Goal: Task Accomplishment & Management: Manage account settings

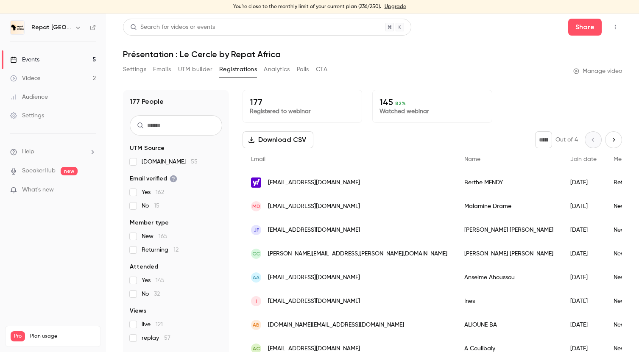
click at [38, 61] on div "Events" at bounding box center [24, 60] width 29 height 8
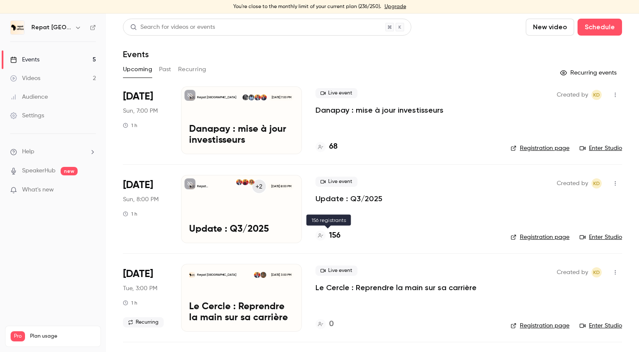
click at [334, 235] on h4 "156" at bounding box center [334, 235] width 11 height 11
click at [334, 146] on h4 "68" at bounding box center [333, 146] width 8 height 11
click at [334, 144] on h4 "68" at bounding box center [333, 146] width 8 height 11
click at [40, 56] on link "Events 5" at bounding box center [53, 59] width 106 height 19
click at [48, 79] on link "Videos 2" at bounding box center [53, 78] width 106 height 19
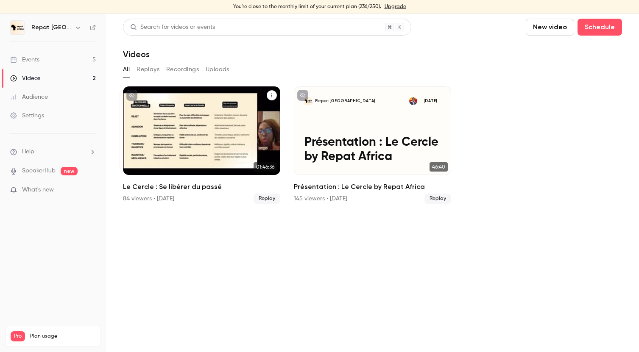
click at [232, 125] on div "Repat Africa Sep 23 Le Cercle : Se libérer du passé" at bounding box center [201, 130] width 157 height 89
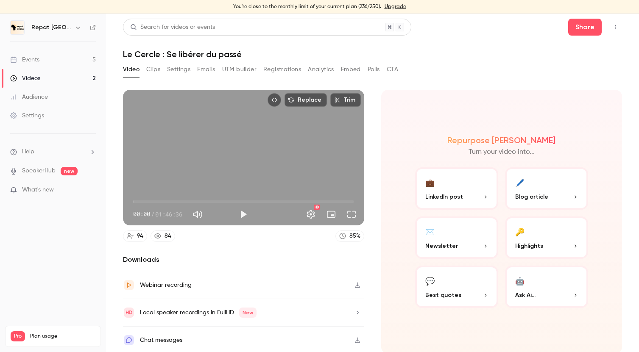
click at [276, 70] on button "Registrations" at bounding box center [282, 70] width 38 height 14
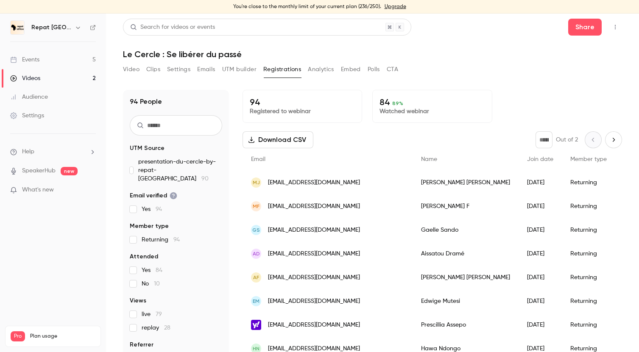
click at [298, 142] on button "Download CSV" at bounding box center [277, 139] width 71 height 17
click at [509, 22] on div "Search for videos or events Share" at bounding box center [372, 27] width 499 height 17
click at [49, 58] on link "Events 5" at bounding box center [53, 59] width 106 height 19
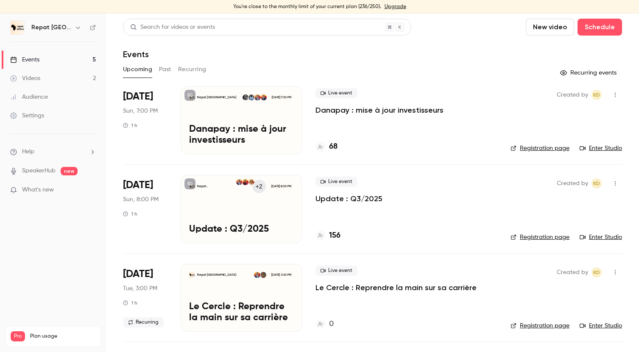
scroll to position [34, 0]
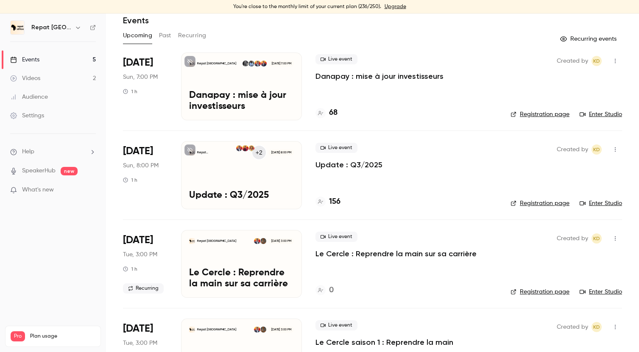
click at [268, 272] on p "Le Cercle : Reprendre la main sur sa carrière" at bounding box center [241, 279] width 105 height 22
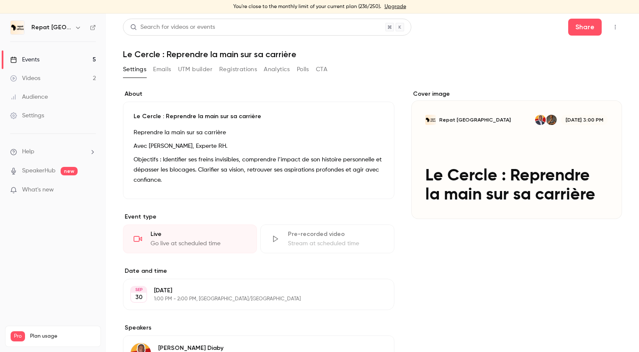
click at [610, 29] on button "button" at bounding box center [615, 27] width 14 height 14
click at [579, 51] on div "Enter Studio" at bounding box center [582, 49] width 64 height 8
click at [44, 52] on link "Events 5" at bounding box center [53, 59] width 106 height 19
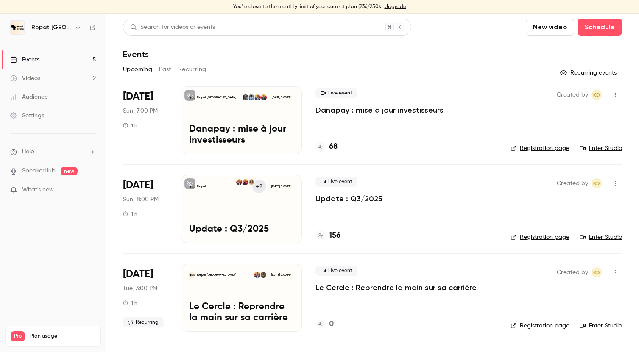
click at [38, 61] on div "Events" at bounding box center [24, 60] width 29 height 8
click at [335, 233] on h4 "158" at bounding box center [334, 235] width 11 height 11
click at [321, 204] on div "Live event Update : Q3/2025 158" at bounding box center [405, 209] width 181 height 68
click at [271, 205] on div "Repat Africa +2 [DATE] 8:00 PM Update : Q3/2025" at bounding box center [241, 209] width 121 height 68
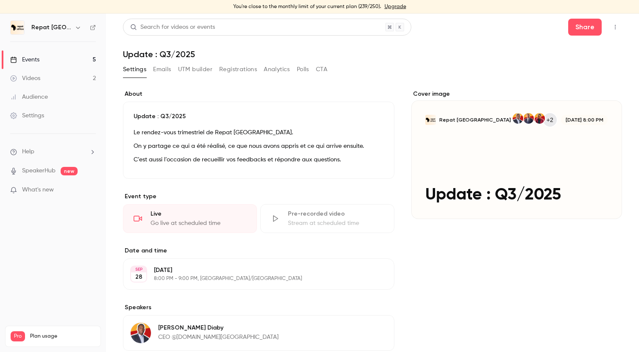
click at [33, 56] on div "Events" at bounding box center [24, 60] width 29 height 8
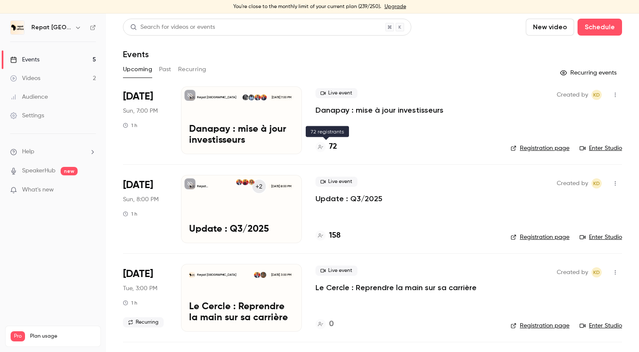
click at [333, 148] on h4 "72" at bounding box center [333, 146] width 8 height 11
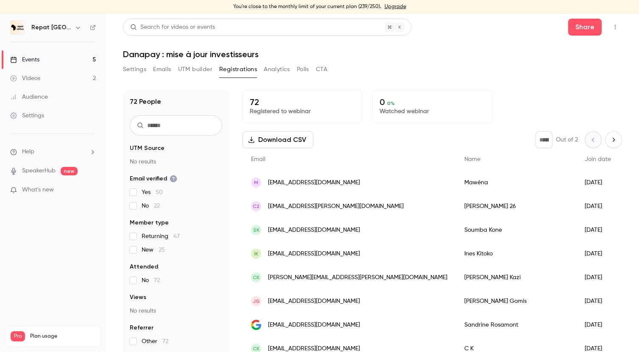
click at [55, 58] on link "Events 5" at bounding box center [53, 59] width 106 height 19
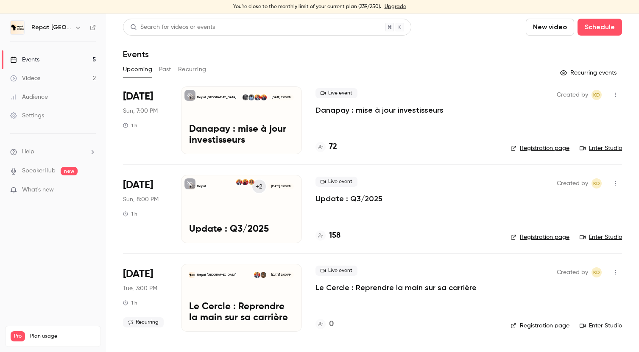
click at [285, 182] on div "+2 Sep 28, 8:00 PM" at bounding box center [265, 186] width 58 height 15
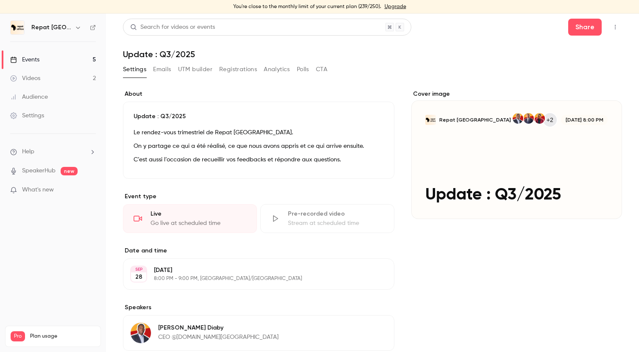
click at [614, 26] on icon "button" at bounding box center [615, 27] width 7 height 6
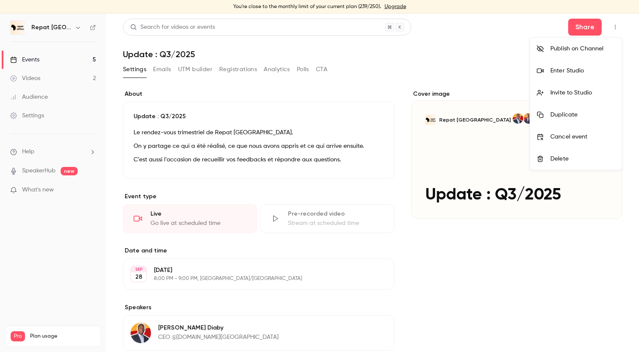
click at [580, 72] on div "Enter Studio" at bounding box center [582, 71] width 64 height 8
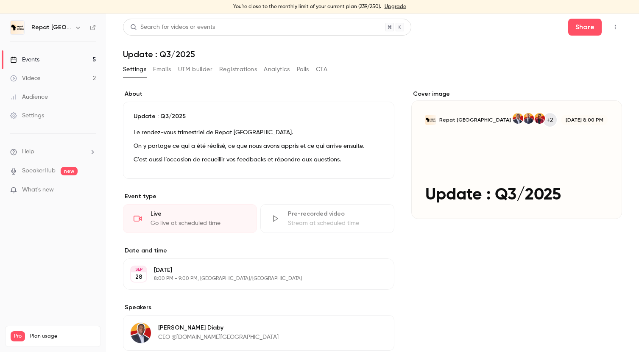
click at [36, 61] on div "Events" at bounding box center [24, 60] width 29 height 8
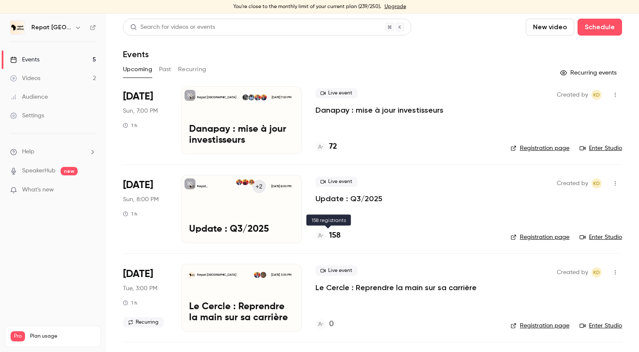
click at [332, 236] on h4 "158" at bounding box center [334, 235] width 11 height 11
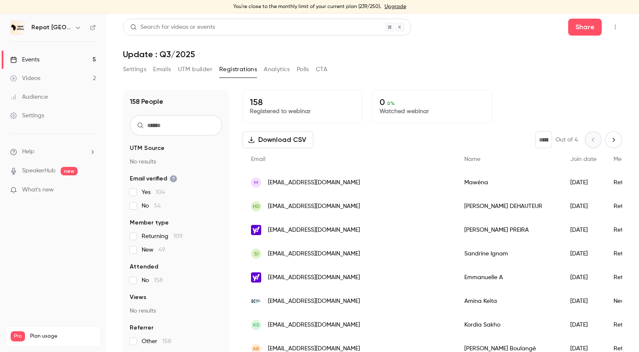
click at [52, 60] on link "Events 5" at bounding box center [53, 59] width 106 height 19
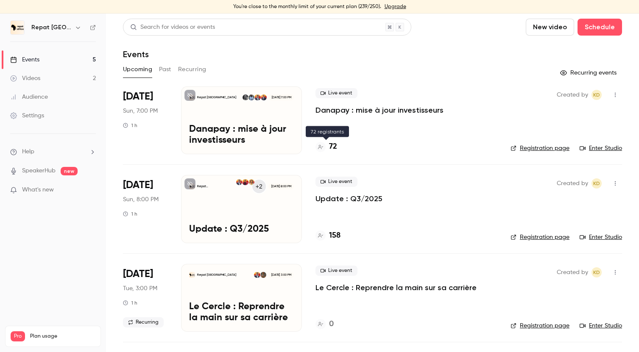
click at [334, 145] on h4 "72" at bounding box center [333, 146] width 8 height 11
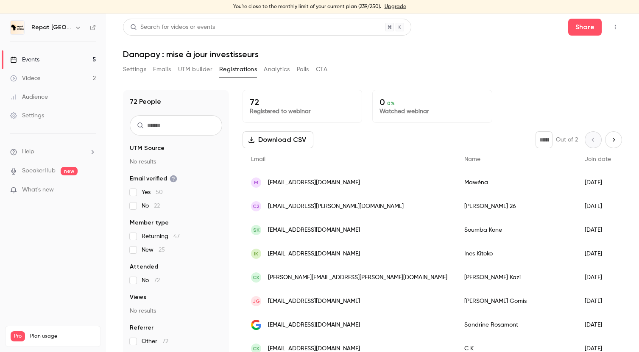
click at [56, 58] on link "Events 5" at bounding box center [53, 59] width 106 height 19
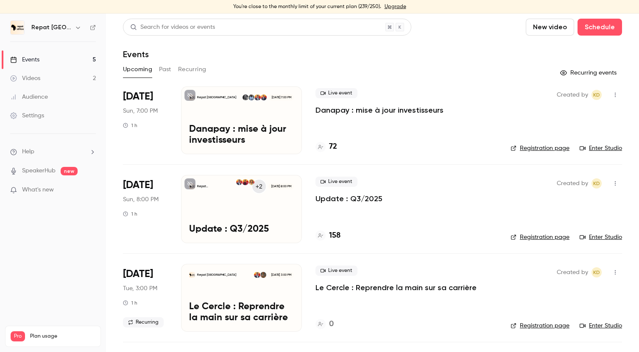
click at [333, 235] on h4 "158" at bounding box center [334, 235] width 11 height 11
click at [262, 206] on div "Repat Africa +2 Sep 28, 8:00 PM Update : Q3/2025" at bounding box center [241, 209] width 121 height 68
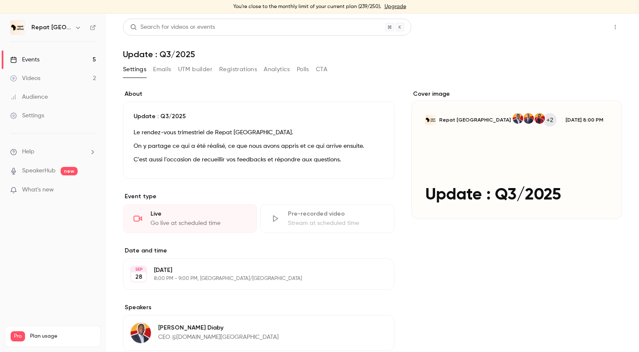
click at [584, 27] on button "Share" at bounding box center [584, 27] width 33 height 17
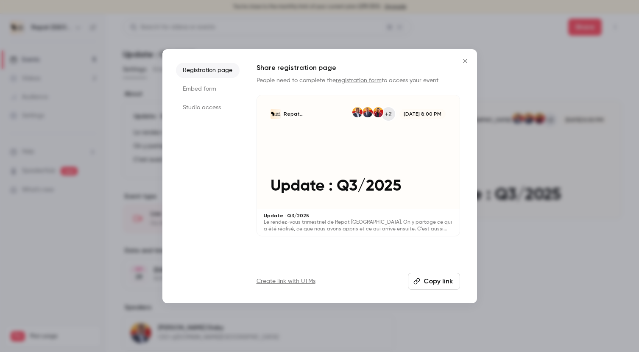
click at [425, 281] on button "Copy link" at bounding box center [434, 281] width 52 height 17
click at [462, 61] on icon "Close" at bounding box center [465, 61] width 10 height 7
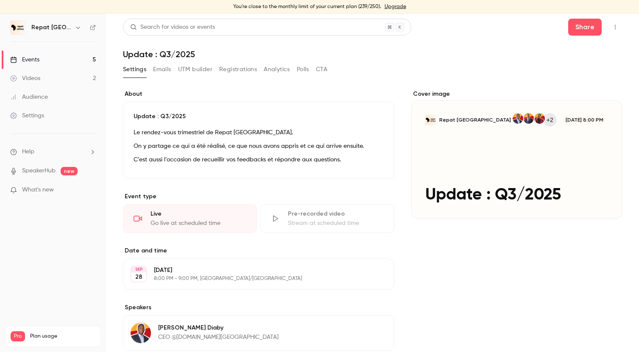
click at [25, 58] on div "Events" at bounding box center [24, 60] width 29 height 8
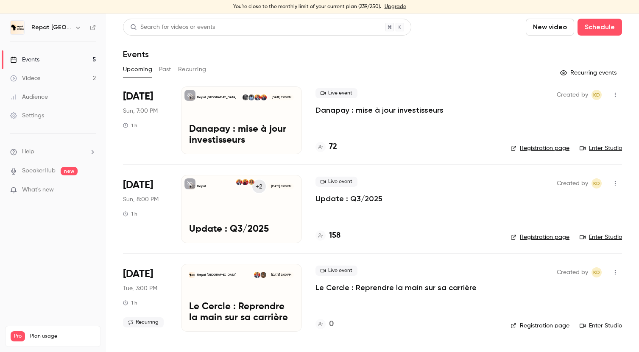
click at [334, 235] on h4 "158" at bounding box center [334, 235] width 11 height 11
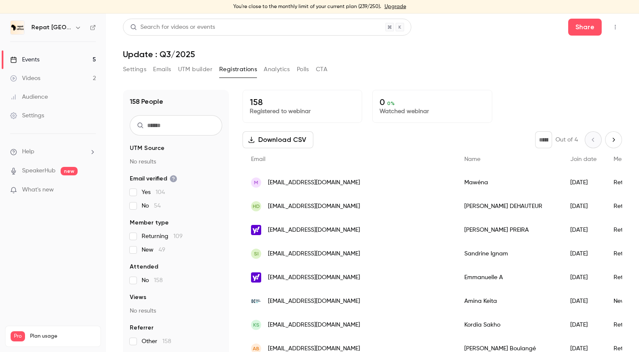
click at [40, 59] on link "Events 5" at bounding box center [53, 59] width 106 height 19
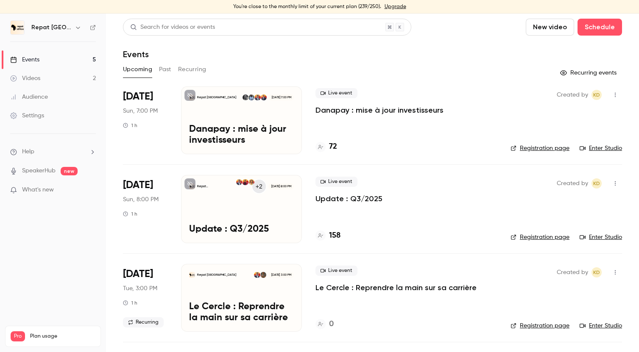
click at [333, 145] on h4 "72" at bounding box center [333, 146] width 8 height 11
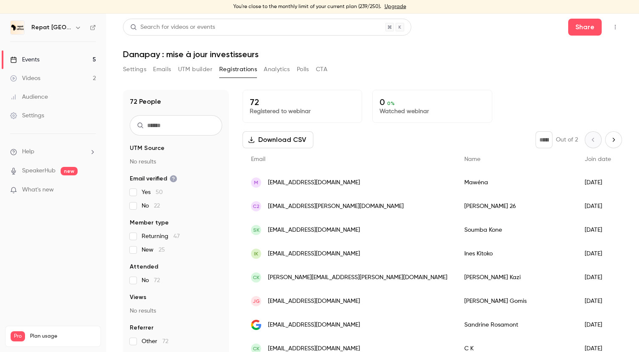
click at [50, 59] on link "Events 5" at bounding box center [53, 59] width 106 height 19
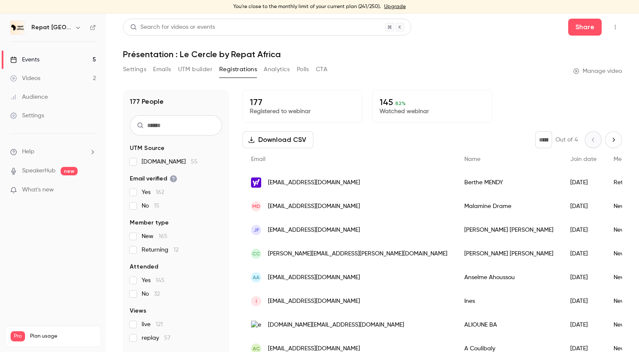
click at [42, 58] on link "Events 5" at bounding box center [53, 59] width 106 height 19
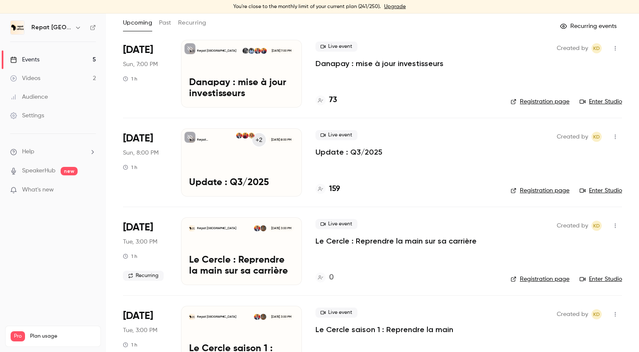
scroll to position [64, 0]
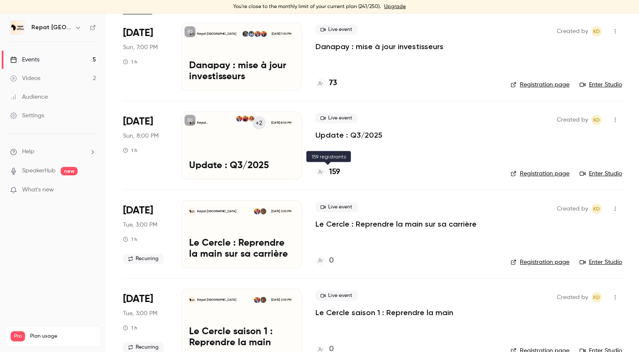
click at [335, 173] on h4 "159" at bounding box center [334, 172] width 11 height 11
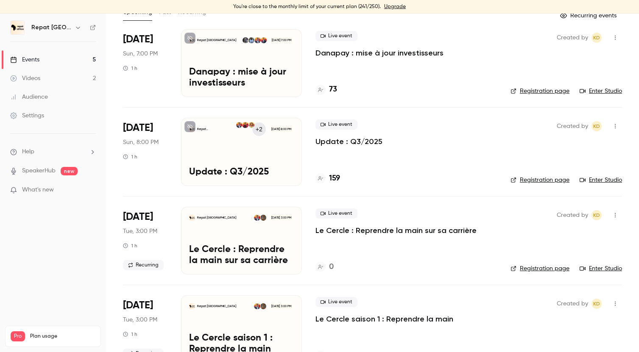
scroll to position [104, 0]
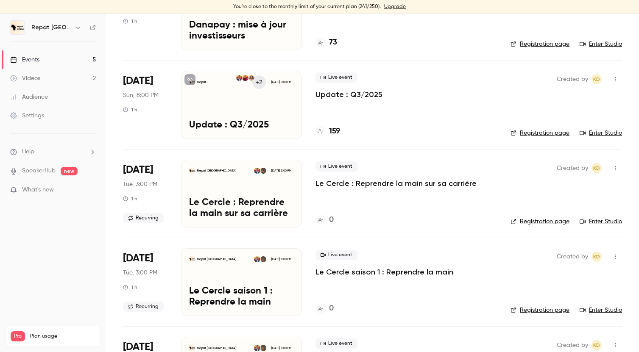
click at [337, 132] on h4 "159" at bounding box center [334, 131] width 11 height 11
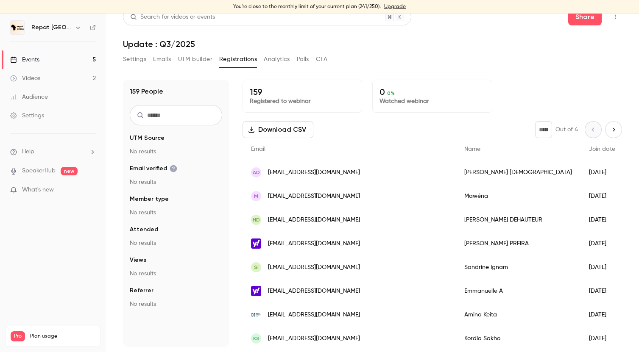
scroll to position [10, 0]
click at [181, 114] on input "text" at bounding box center [176, 115] width 92 height 20
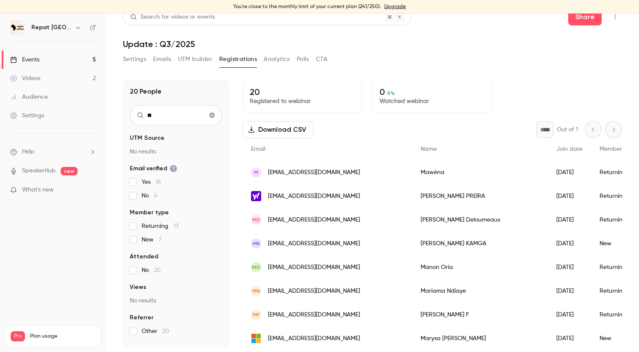
type input "*"
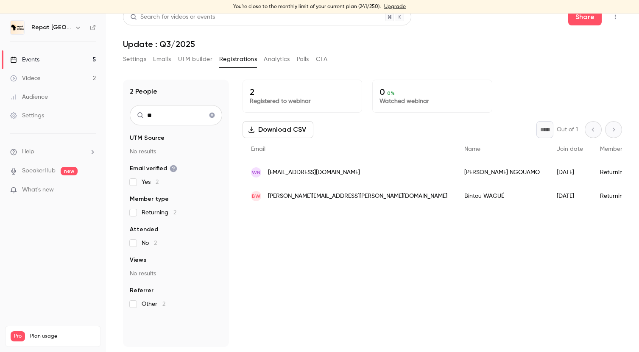
type input "*"
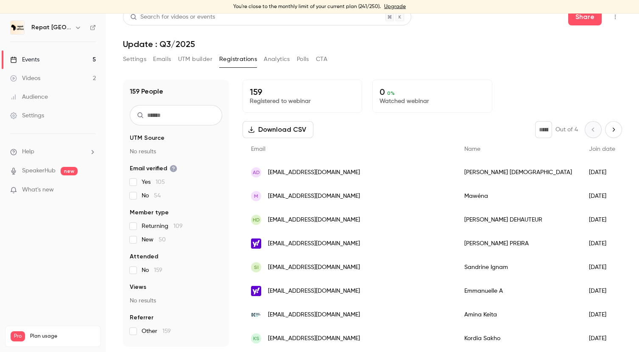
click at [52, 59] on link "Events 5" at bounding box center [53, 59] width 106 height 19
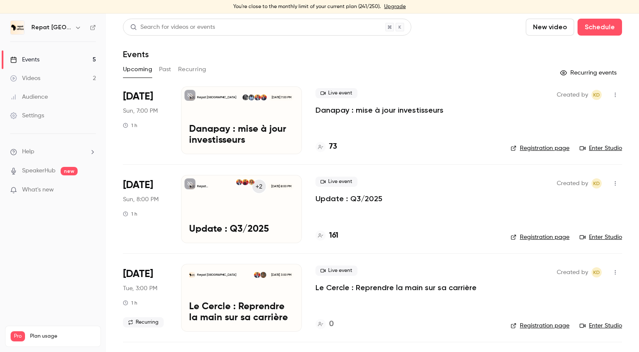
click at [334, 236] on h4 "161" at bounding box center [333, 235] width 9 height 11
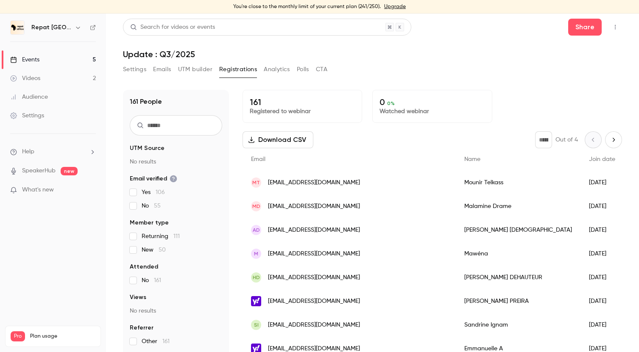
click at [58, 58] on link "Events 5" at bounding box center [53, 59] width 106 height 19
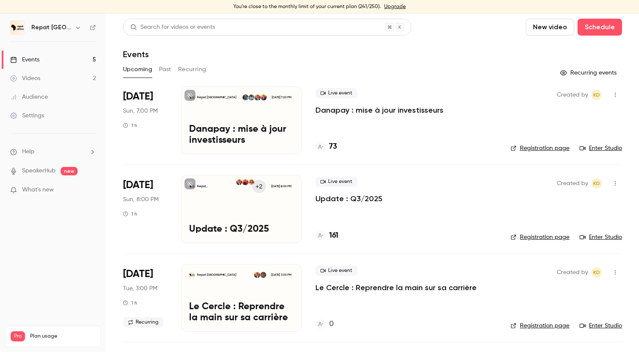
click at [331, 144] on h4 "73" at bounding box center [333, 146] width 8 height 11
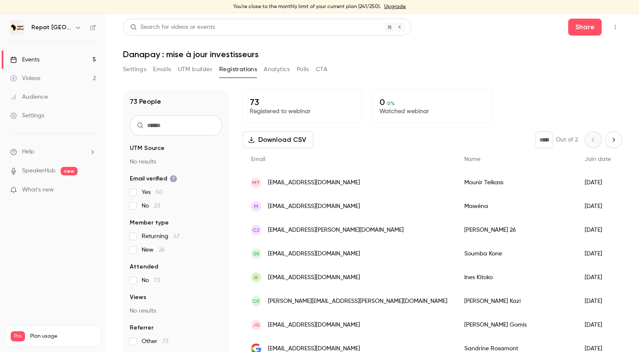
click at [47, 58] on link "Events 5" at bounding box center [53, 59] width 106 height 19
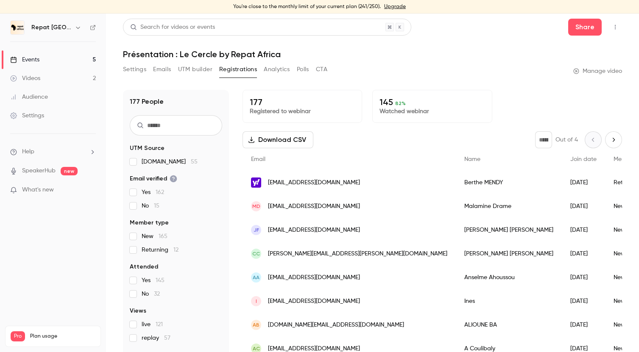
click at [39, 56] on div "Events" at bounding box center [24, 60] width 29 height 8
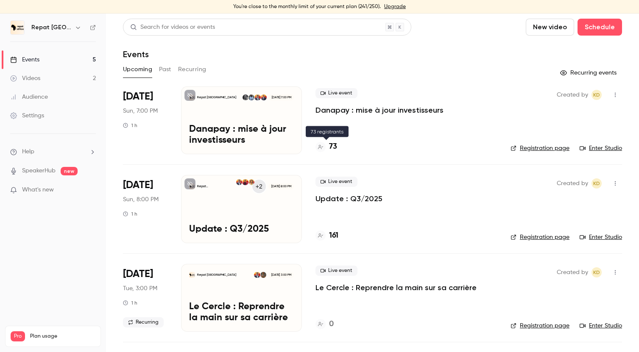
click at [334, 149] on h4 "73" at bounding box center [333, 146] width 8 height 11
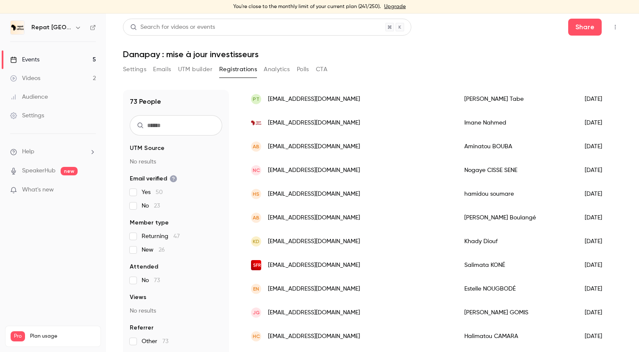
scroll to position [104, 0]
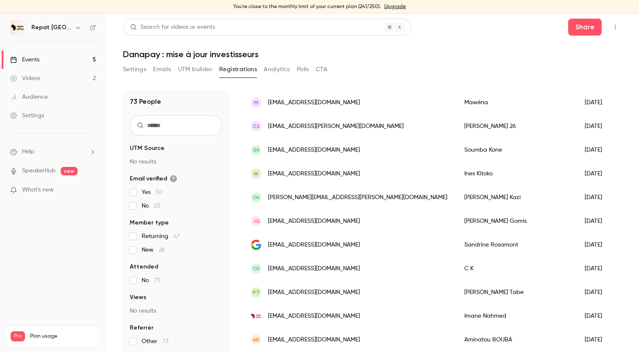
click at [36, 57] on div "Events" at bounding box center [24, 60] width 29 height 8
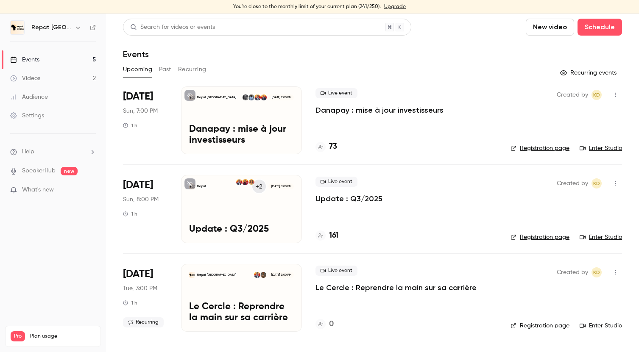
click at [335, 199] on p "Update : Q3/2025" at bounding box center [348, 199] width 67 height 10
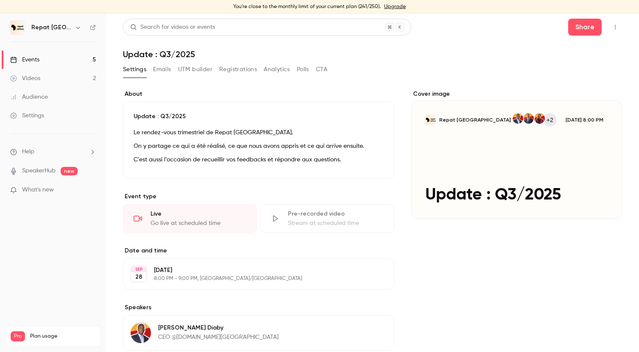
click at [617, 28] on icon "button" at bounding box center [615, 27] width 7 height 6
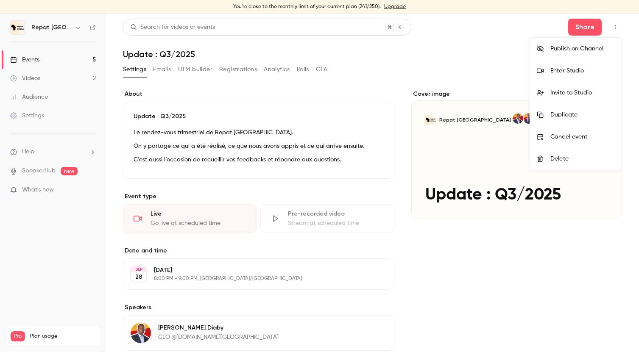
click at [567, 65] on li "Enter Studio" at bounding box center [576, 71] width 92 height 22
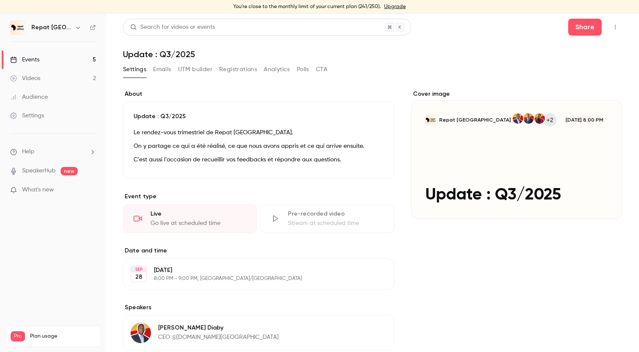
click at [75, 59] on link "Events 5" at bounding box center [53, 59] width 106 height 19
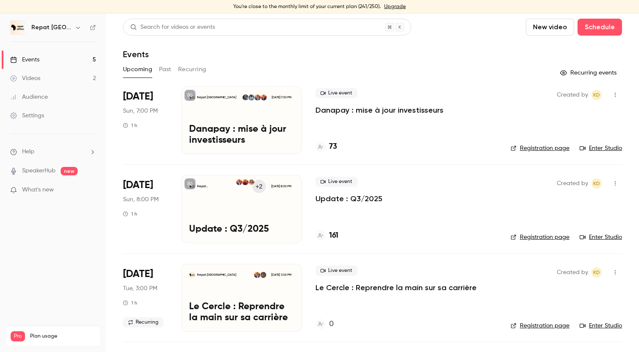
click at [65, 75] on link "Videos 2" at bounding box center [53, 78] width 106 height 19
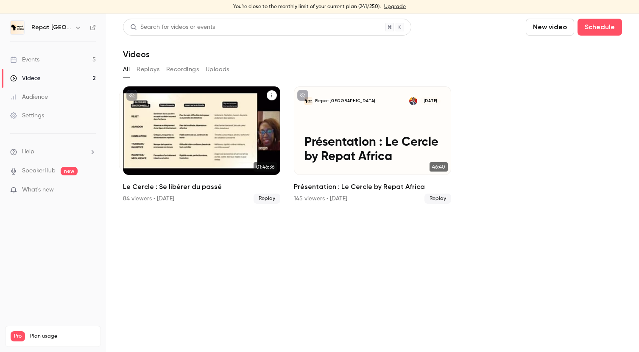
click at [199, 138] on p "Le Cercle : Se libérer du passé" at bounding box center [202, 150] width 136 height 28
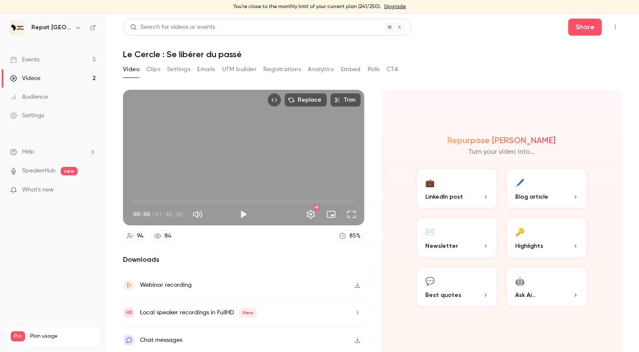
scroll to position [2, 0]
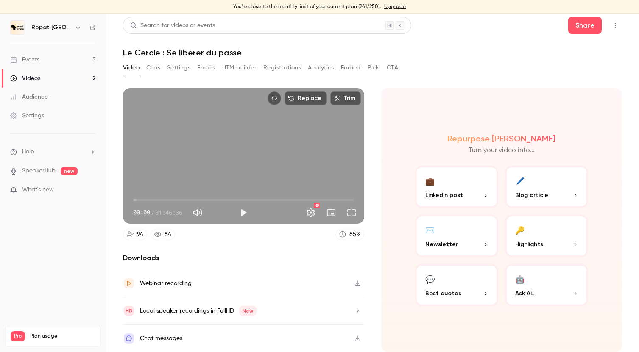
click at [154, 64] on button "Clips" at bounding box center [153, 68] width 14 height 14
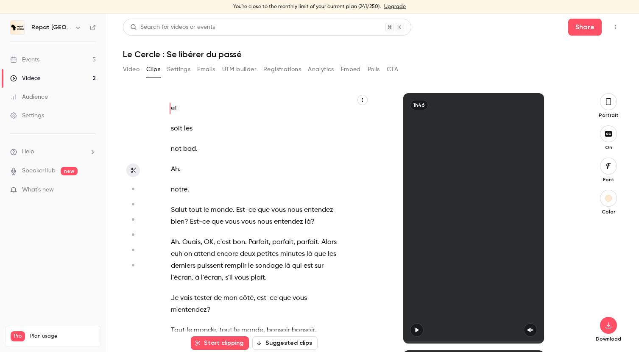
scroll to position [6, 0]
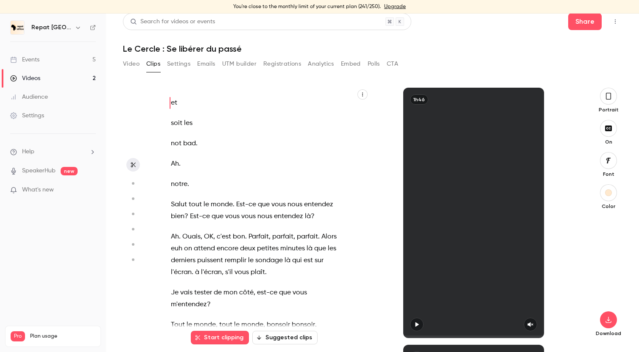
click at [182, 75] on div "et soit les not bad . Ah . notre . Salut tout le monde . Est-ce que vous nous e…" at bounding box center [372, 217] width 499 height 286
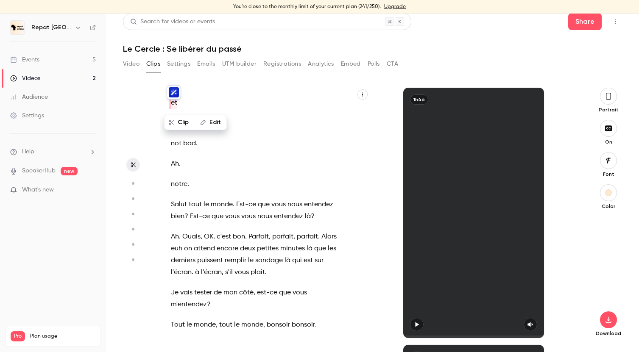
click at [182, 66] on button "Settings" at bounding box center [178, 64] width 23 height 14
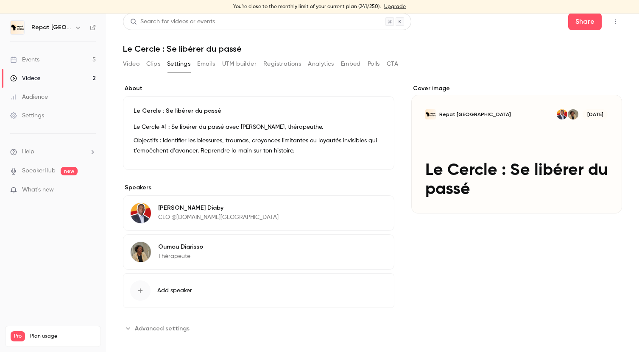
click at [208, 65] on button "Emails" at bounding box center [206, 64] width 18 height 14
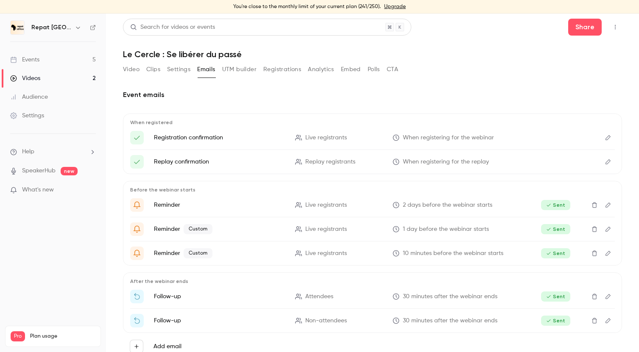
click at [179, 72] on button "Settings" at bounding box center [178, 70] width 23 height 14
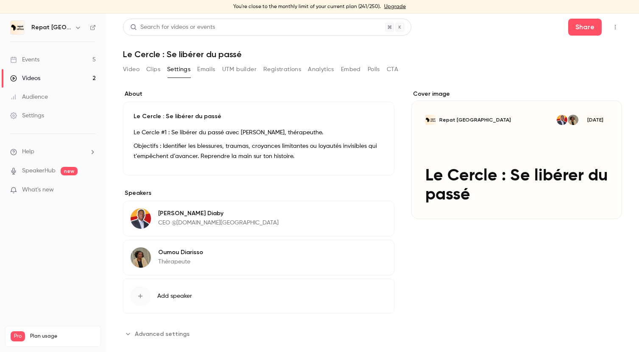
click at [205, 70] on button "Emails" at bounding box center [206, 70] width 18 height 14
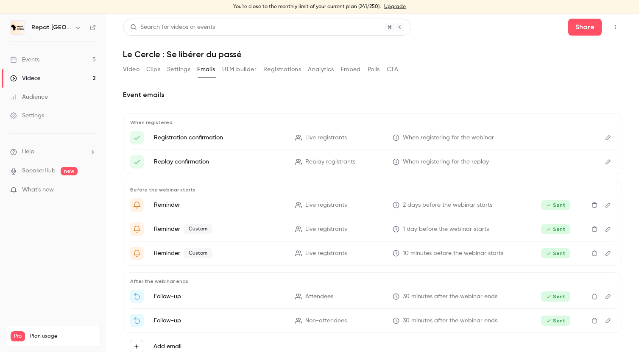
click at [175, 71] on button "Settings" at bounding box center [178, 70] width 23 height 14
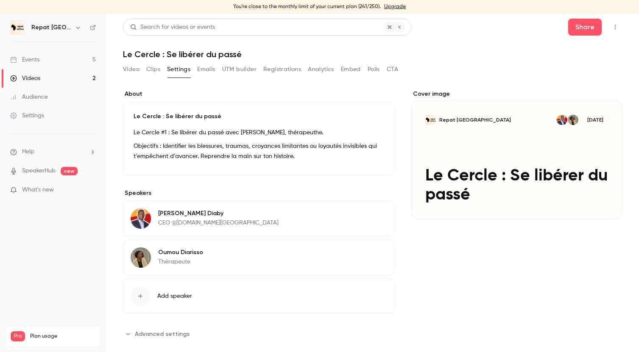
click at [135, 72] on button "Video" at bounding box center [131, 70] width 17 height 14
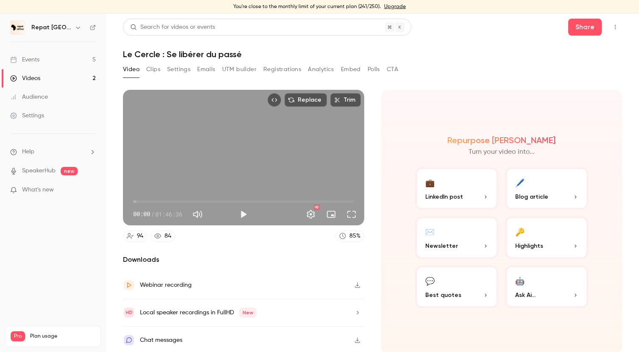
scroll to position [2, 0]
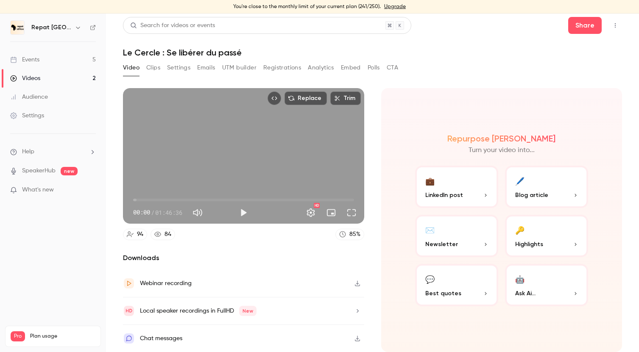
click at [168, 231] on div "84" at bounding box center [167, 234] width 7 height 9
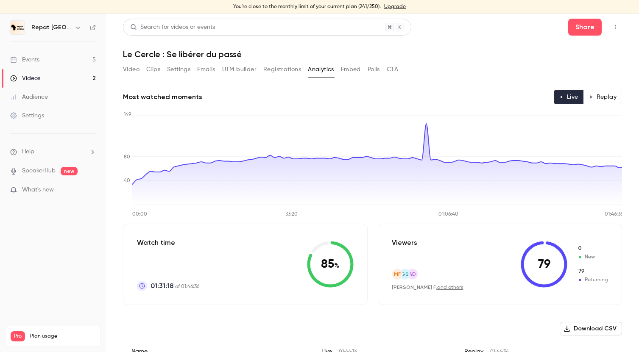
click at [35, 62] on div "Events" at bounding box center [24, 60] width 29 height 8
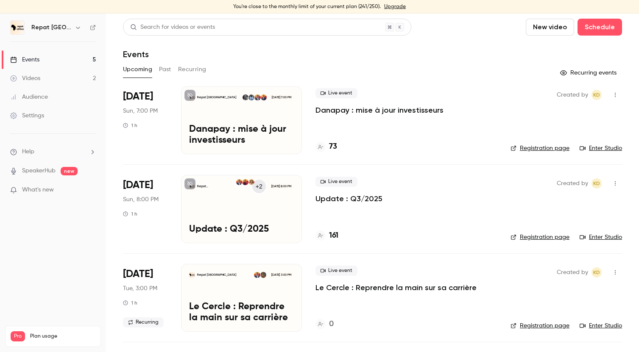
click at [333, 236] on h4 "161" at bounding box center [333, 235] width 9 height 11
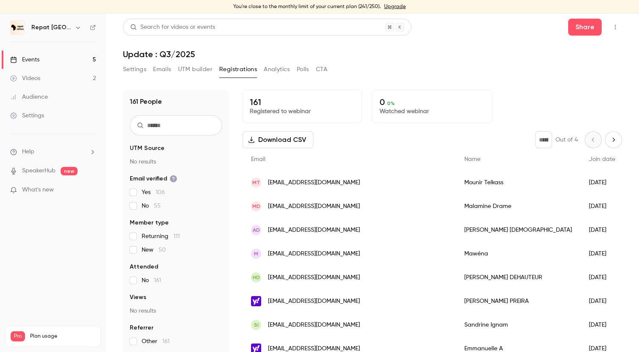
click at [175, 125] on input "text" at bounding box center [176, 125] width 92 height 20
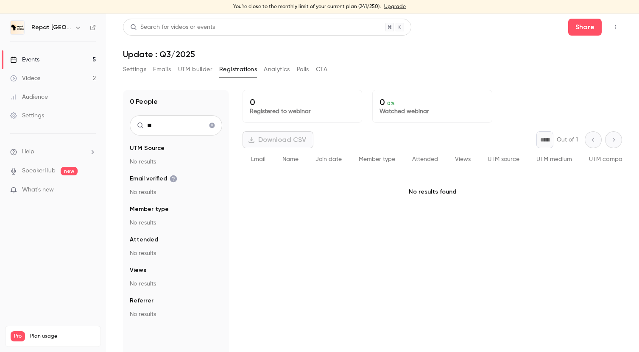
type input "*"
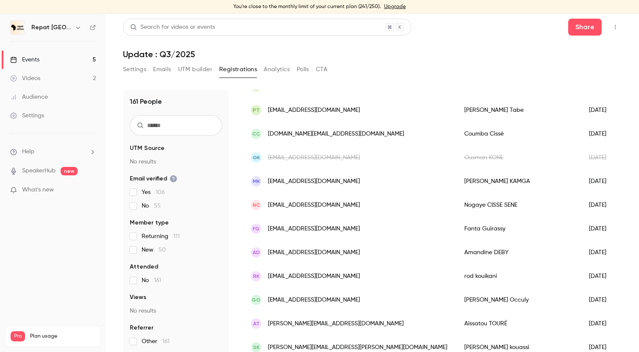
scroll to position [704, 0]
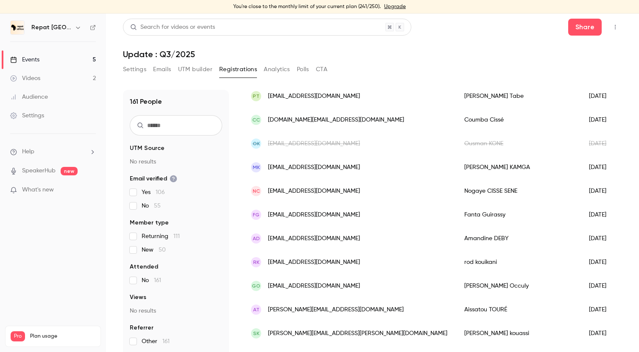
click at [72, 75] on link "Videos 2" at bounding box center [53, 78] width 106 height 19
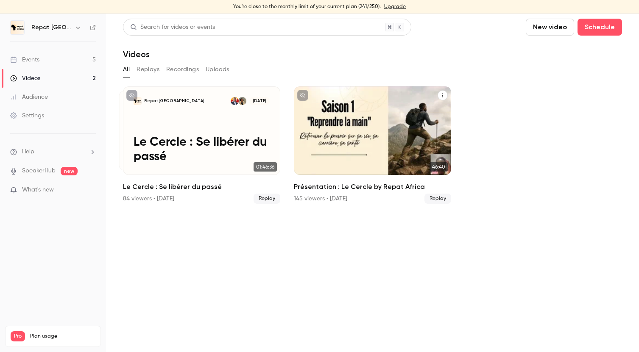
click at [349, 144] on p "Présentation : Le Cercle by Repat Africa" at bounding box center [372, 150] width 136 height 28
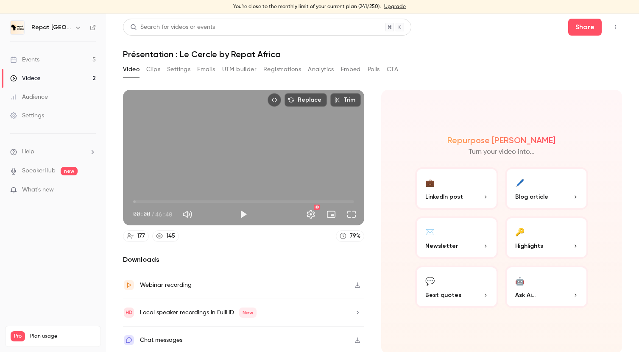
click at [211, 68] on button "Emails" at bounding box center [206, 70] width 18 height 14
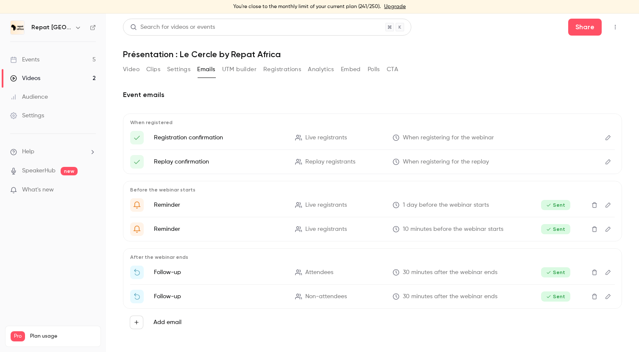
click at [136, 70] on button "Video" at bounding box center [131, 70] width 17 height 14
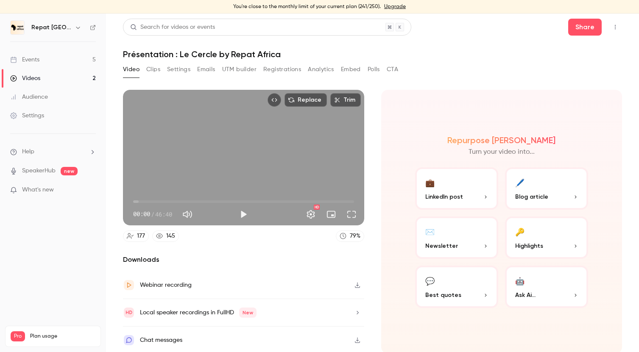
click at [150, 237] on div "177 145" at bounding box center [151, 236] width 56 height 11
click at [156, 237] on icon at bounding box center [159, 236] width 7 height 5
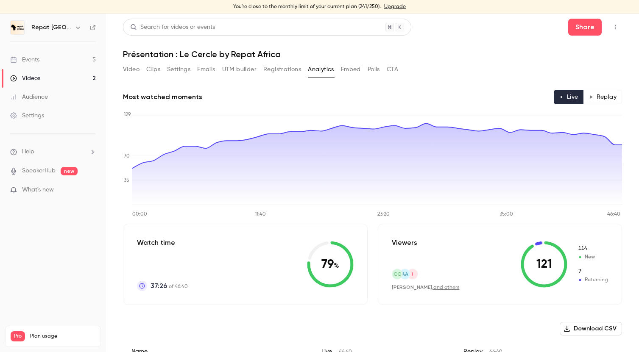
click at [62, 61] on link "Events 5" at bounding box center [53, 59] width 106 height 19
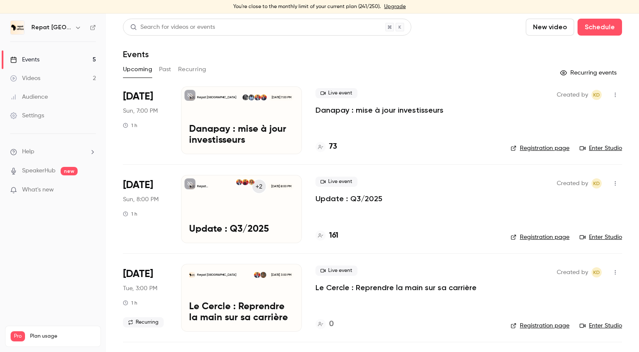
click at [334, 146] on h4 "73" at bounding box center [333, 146] width 8 height 11
click at [339, 148] on div "73" at bounding box center [405, 146] width 181 height 11
click at [333, 148] on h4 "73" at bounding box center [333, 146] width 8 height 11
click at [326, 231] on div "161" at bounding box center [326, 235] width 23 height 11
